Goal: Task Accomplishment & Management: Manage account settings

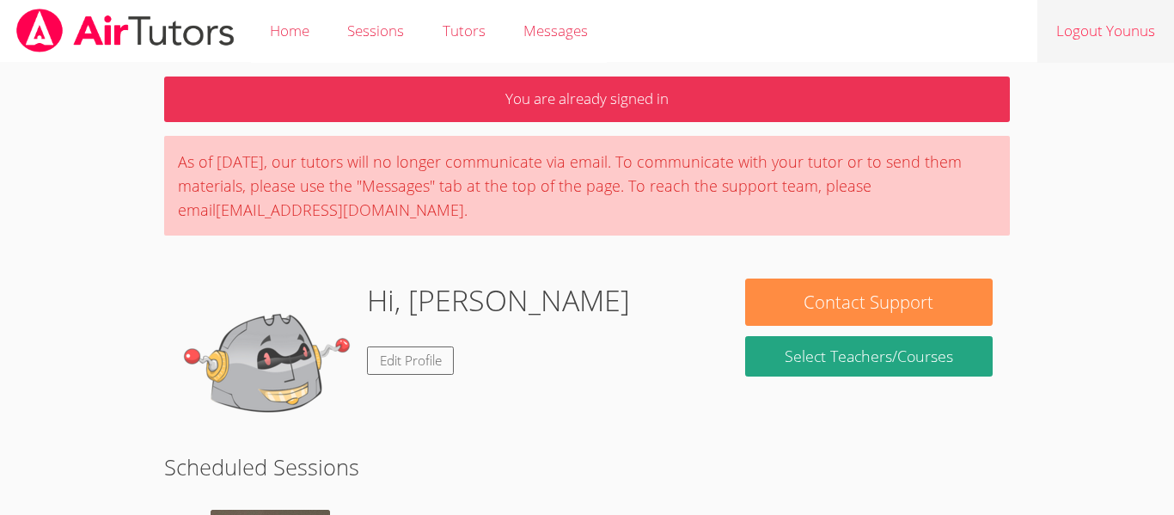
click at [1149, 21] on link "Logout Younus" at bounding box center [1106, 31] width 137 height 63
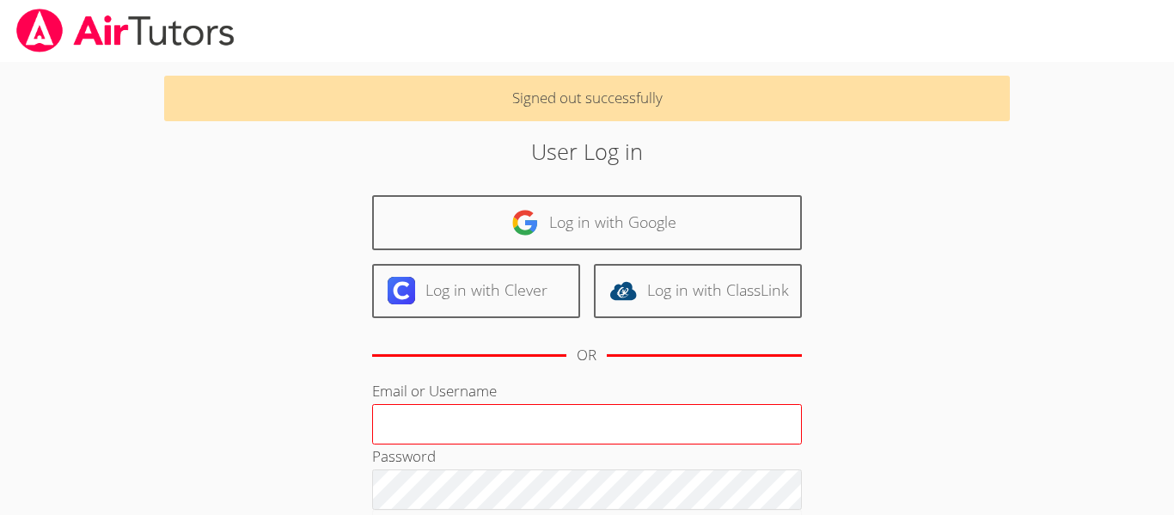
type input "jalmawla@bhusd.com"
click at [688, 430] on input "jalmawla@bhusd.com" at bounding box center [587, 424] width 430 height 41
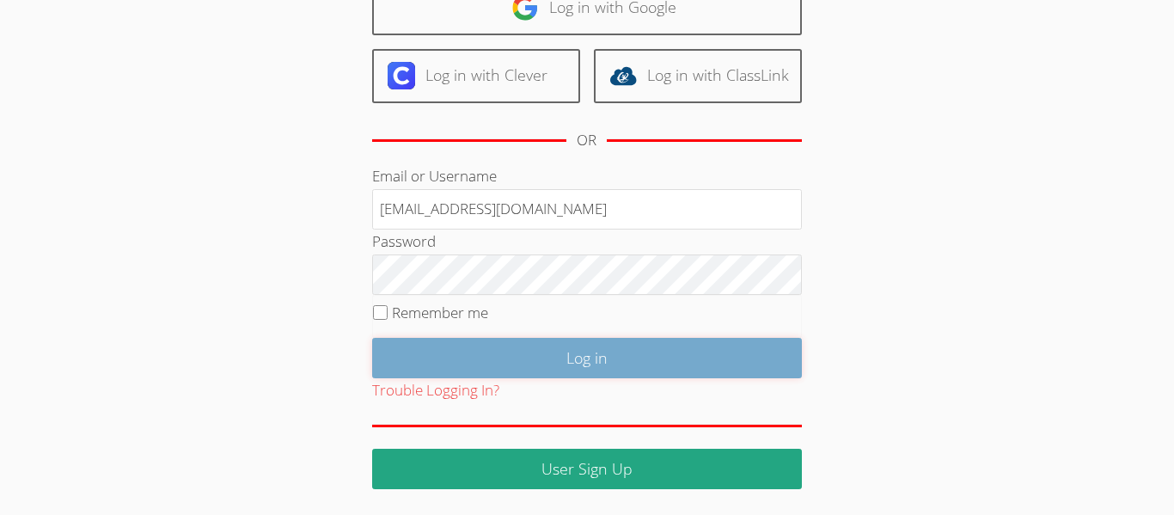
click at [613, 346] on input "Log in" at bounding box center [587, 358] width 430 height 40
